Goal: Task Accomplishment & Management: Use online tool/utility

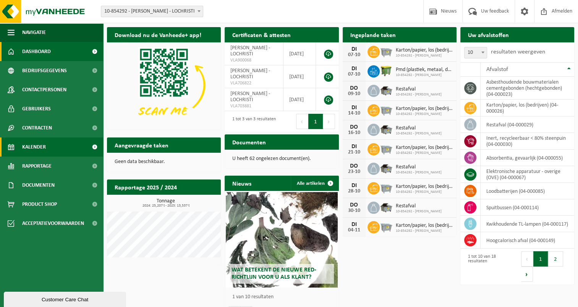
click at [55, 143] on link "Kalender" at bounding box center [51, 147] width 103 height 19
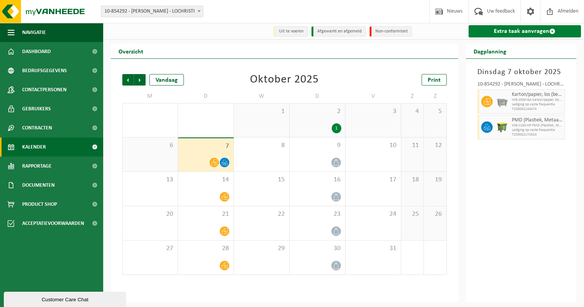
click at [536, 29] on link "Extra taak aanvragen" at bounding box center [525, 31] width 113 height 12
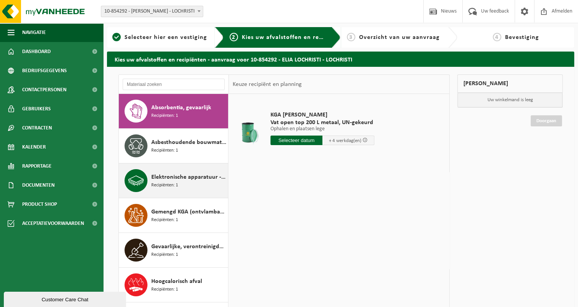
click at [164, 182] on span "Recipiënten: 1" at bounding box center [164, 185] width 27 height 7
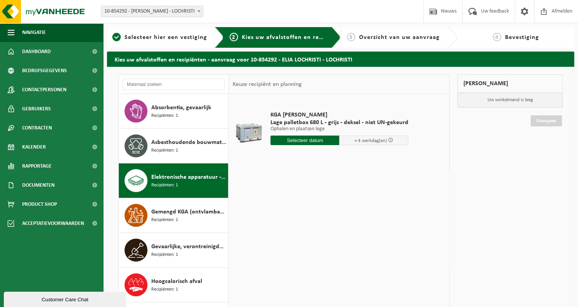
click at [304, 141] on input "text" at bounding box center [305, 141] width 69 height 10
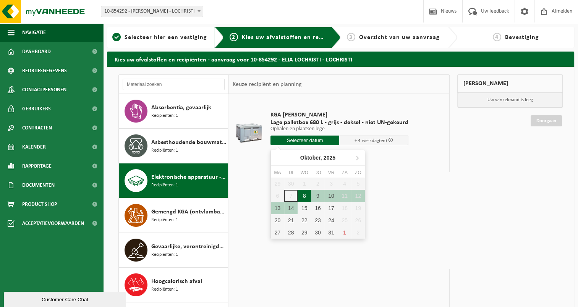
click at [307, 197] on div "8" at bounding box center [304, 196] width 13 height 12
type input "Van [DATE]"
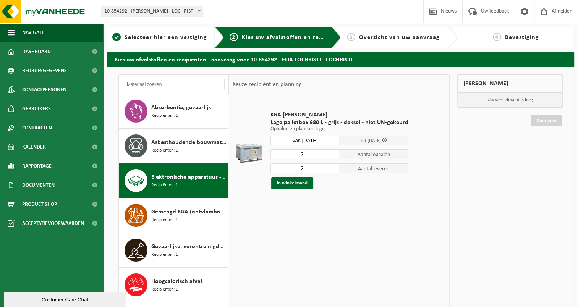
click at [302, 154] on input "2" at bounding box center [305, 154] width 69 height 10
click at [320, 140] on input "Van [DATE]" at bounding box center [305, 141] width 69 height 10
